Goal: Navigation & Orientation: Go to known website

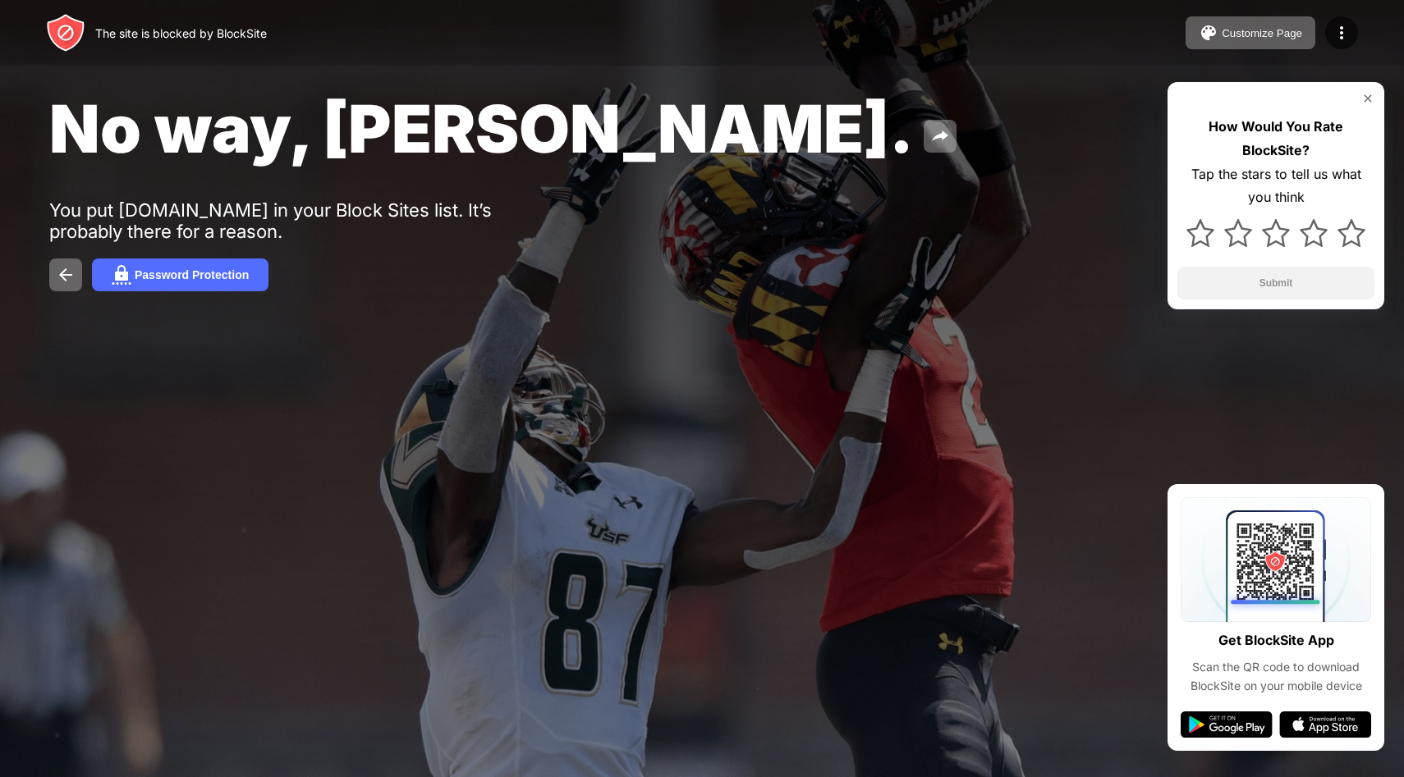
click at [698, 173] on div "No way, Jose. You put x.com in your Block Sites list. It’s probably there for a…" at bounding box center [702, 190] width 1404 height 380
